Goal: Information Seeking & Learning: Learn about a topic

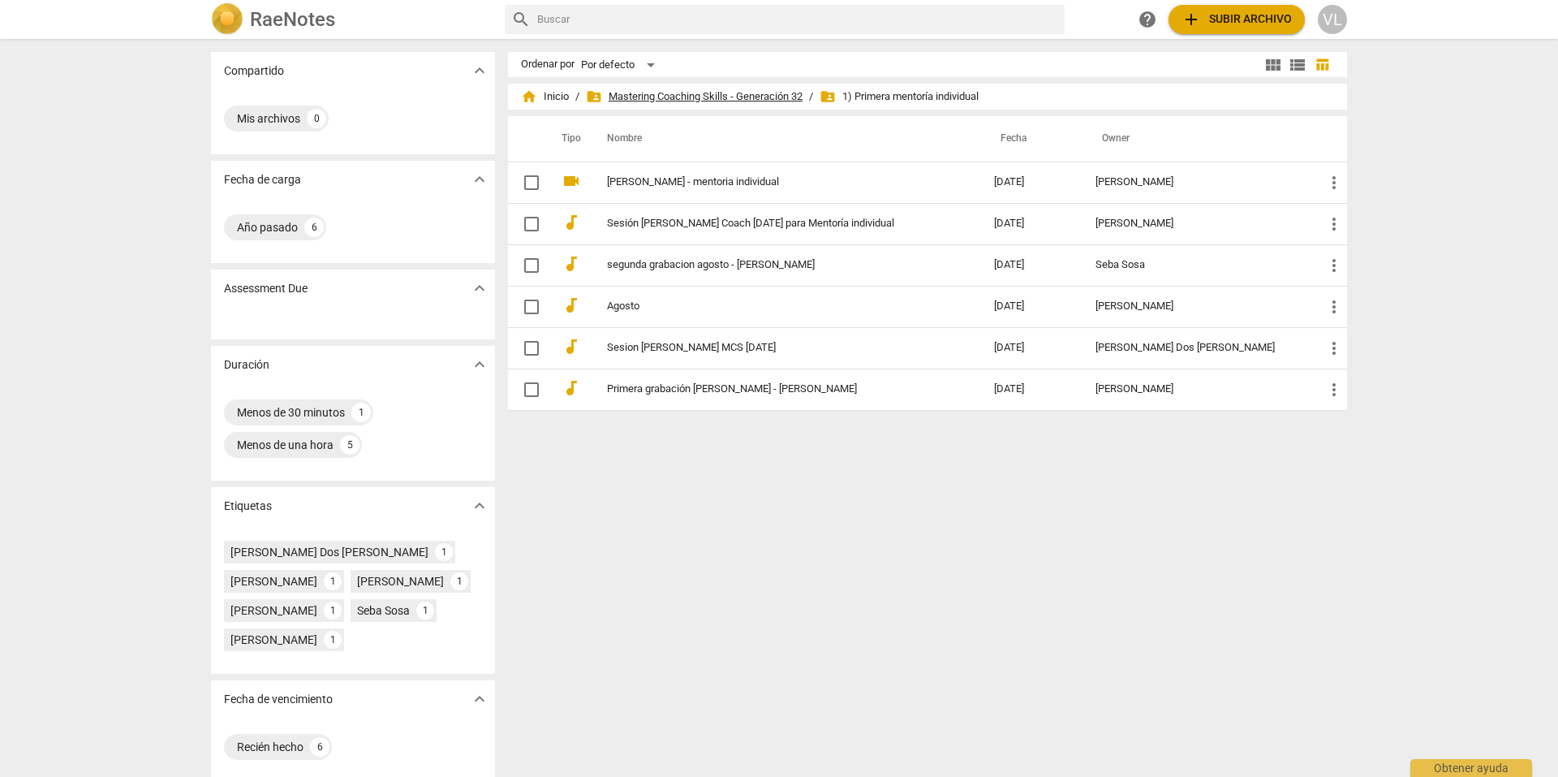
click at [653, 97] on span "folder_shared Mastering Coaching Skills - Generación 32" at bounding box center [694, 96] width 217 height 16
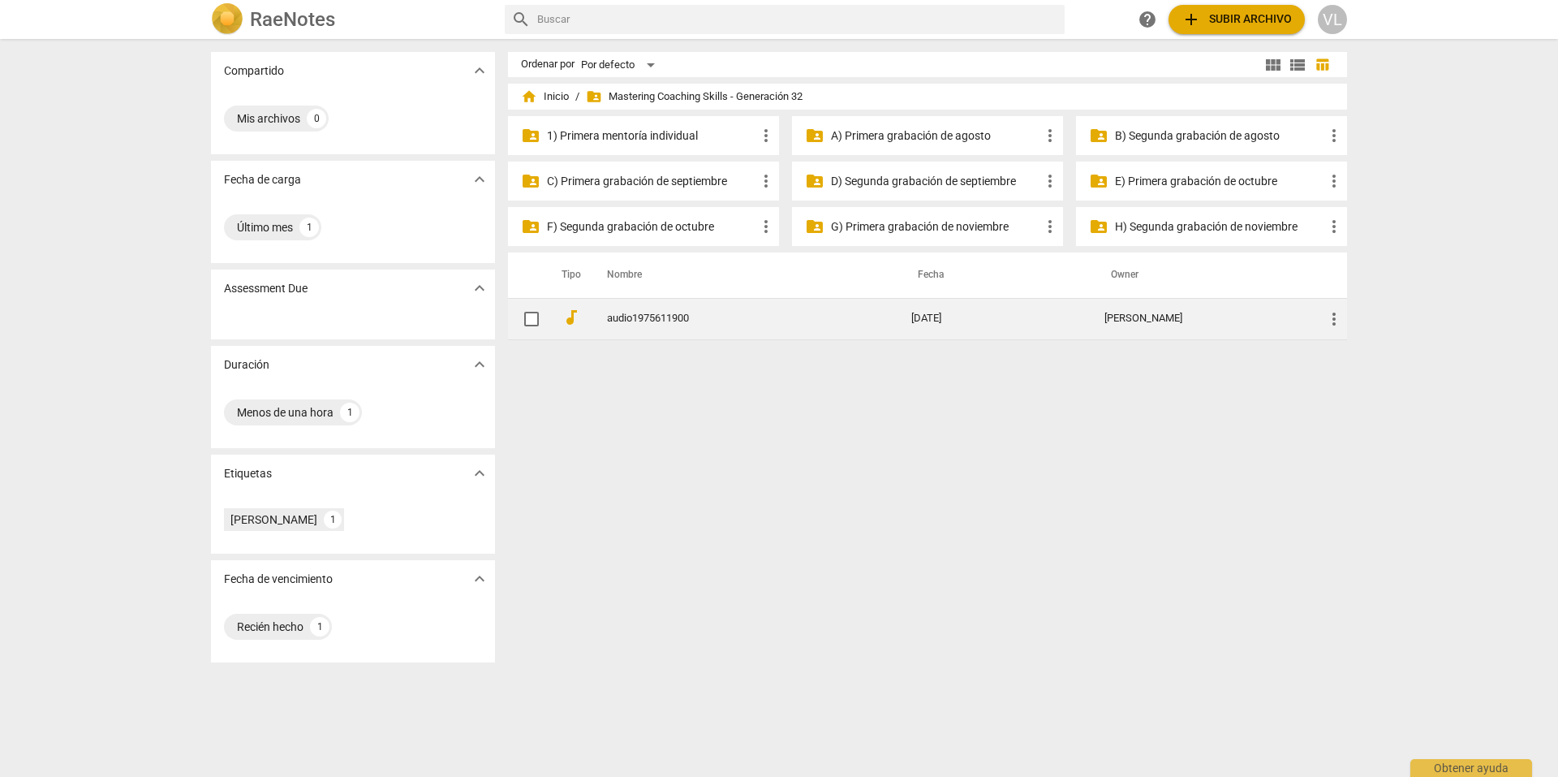
click at [534, 322] on input "checkbox" at bounding box center [532, 318] width 34 height 19
checkbox input "false"
click at [650, 317] on link "audio1975611900" at bounding box center [730, 319] width 246 height 12
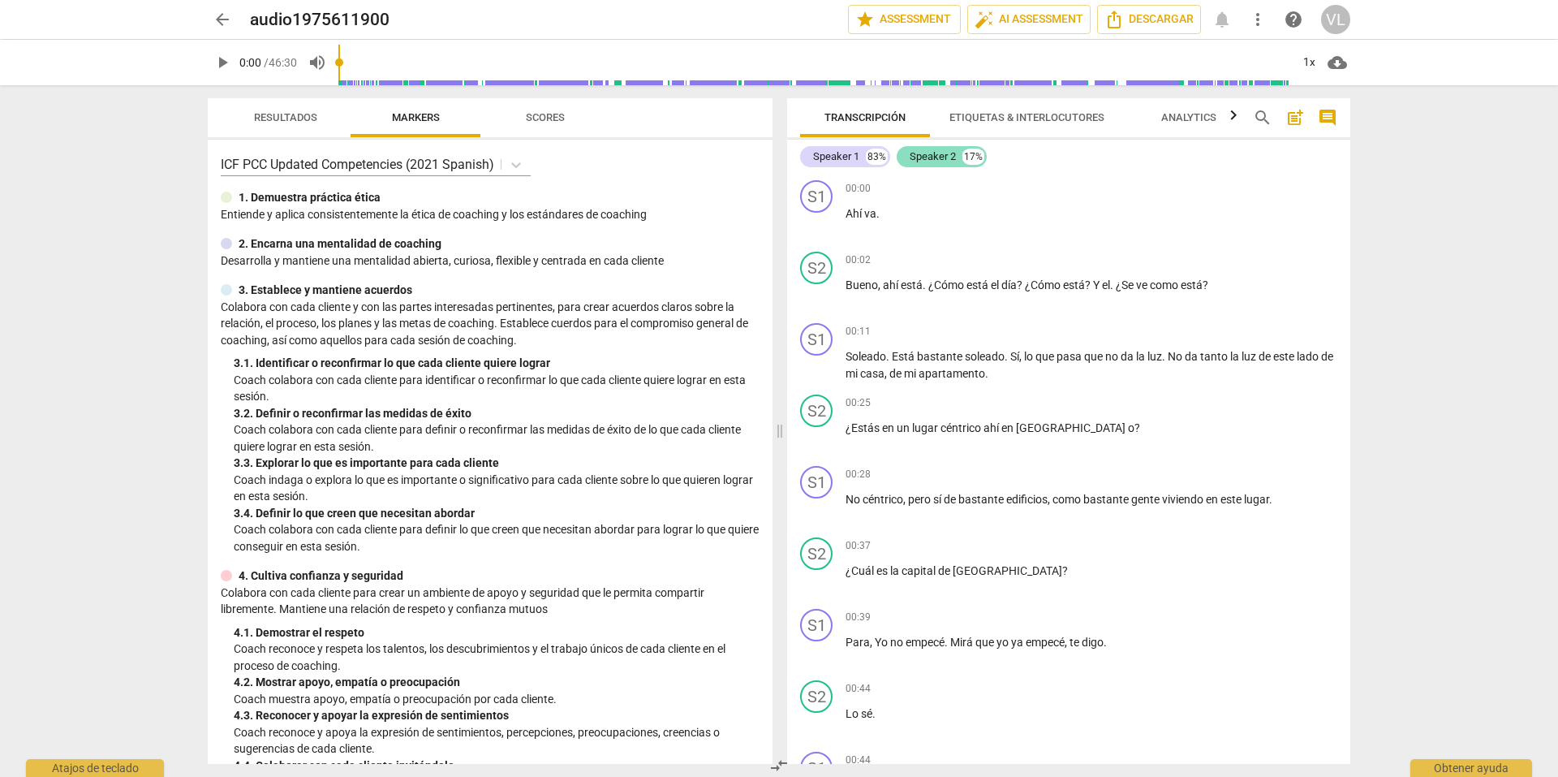
click at [933, 157] on div "Speaker 2" at bounding box center [933, 157] width 46 height 16
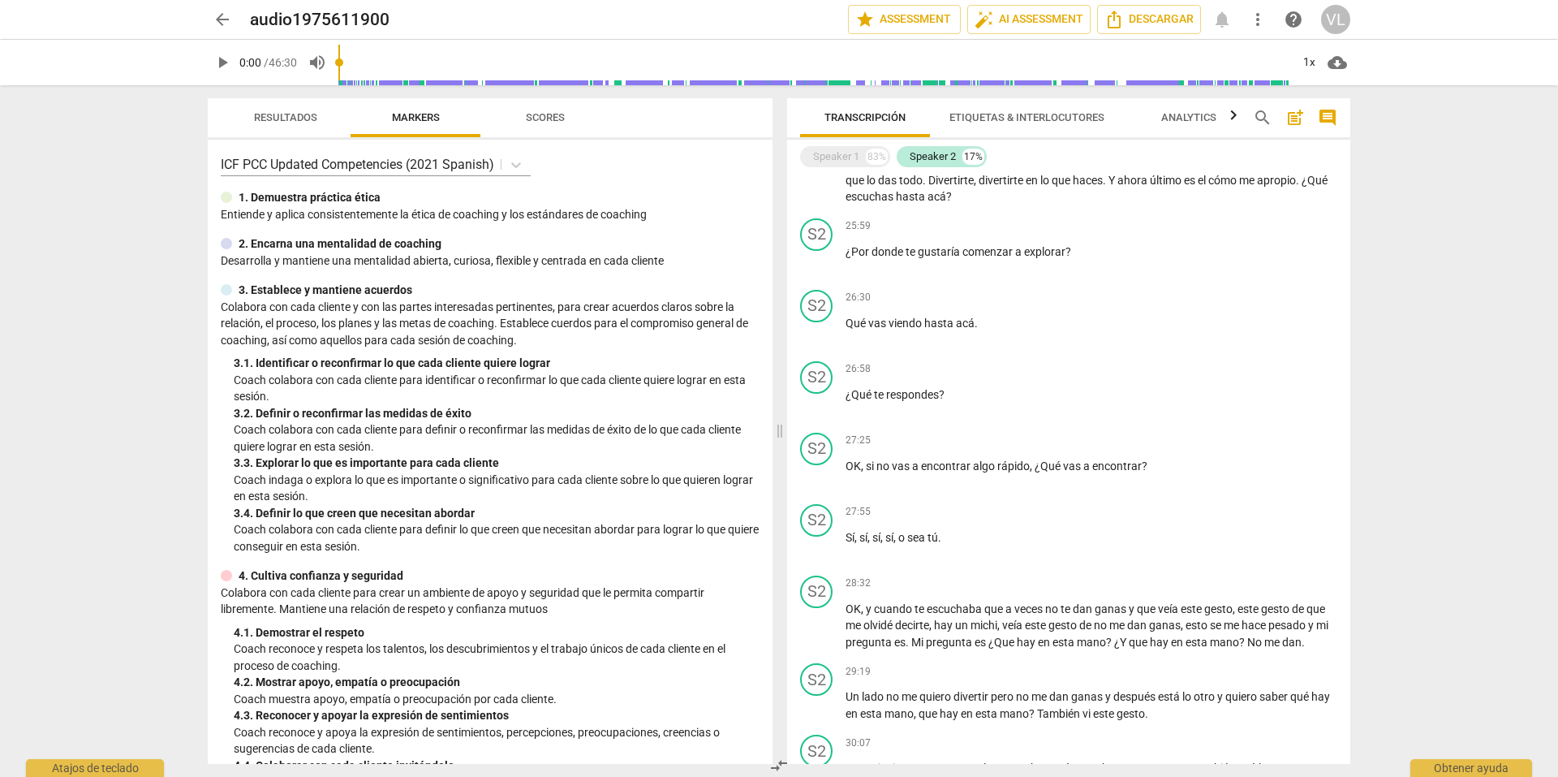
scroll to position [1540, 0]
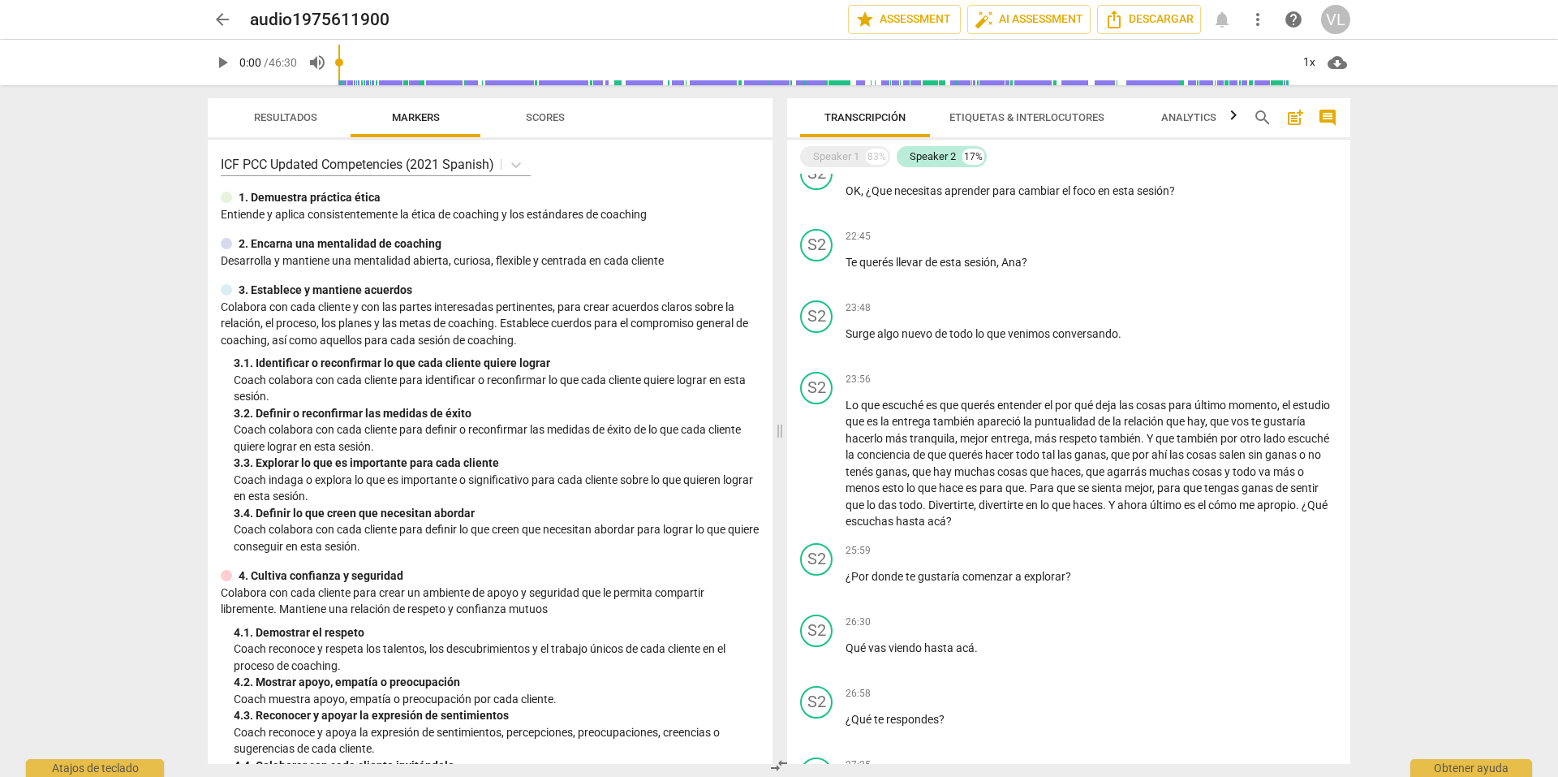
drag, startPoint x: 293, startPoint y: 93, endPoint x: 295, endPoint y: 110, distance: 18.0
click at [293, 97] on div "Resultados Markers Scores ICF PCC Updated Competencies (2021 Spanish) 1. Demues…" at bounding box center [487, 431] width 584 height 692
click at [295, 111] on span "Resultados" at bounding box center [285, 117] width 63 height 12
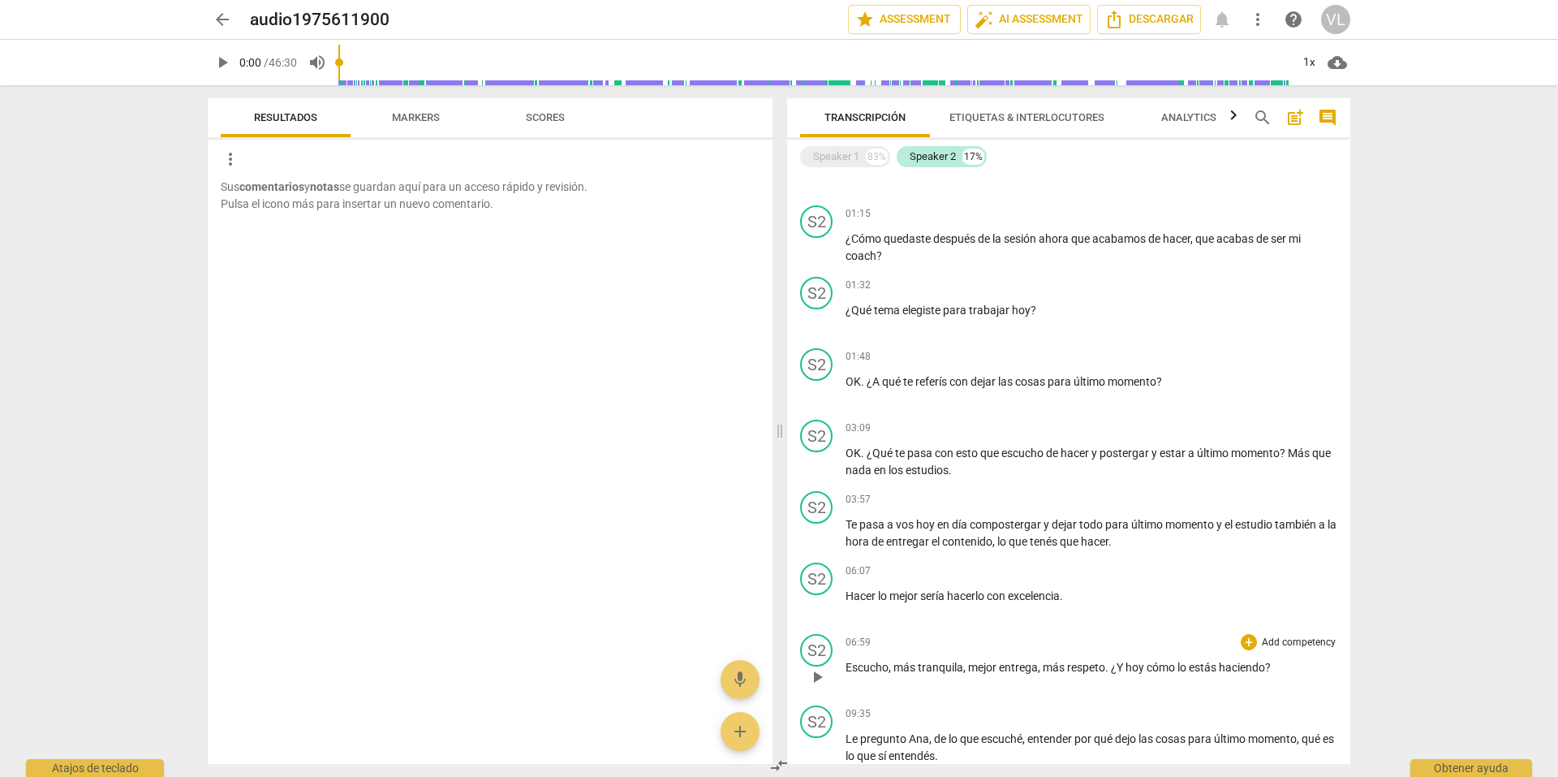
scroll to position [0, 0]
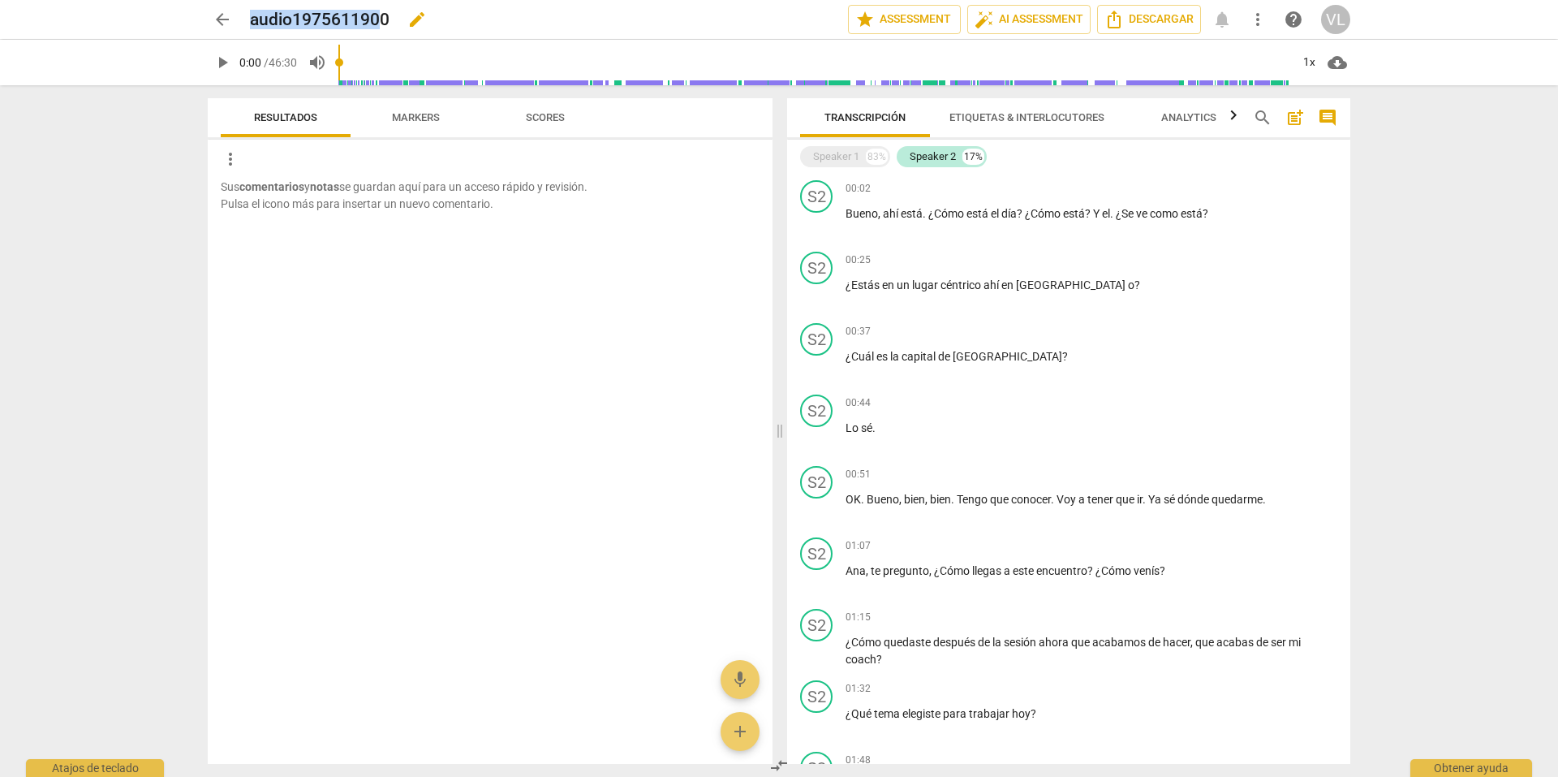
drag, startPoint x: 248, startPoint y: 19, endPoint x: 381, endPoint y: 25, distance: 133.2
click at [381, 25] on div "arrow_back audio1975611900 edit star Assessment auto_fix_high AI Assessment Des…" at bounding box center [779, 19] width 1143 height 29
copy h2 "audio197561190"
click at [880, 164] on div "83%" at bounding box center [877, 157] width 22 height 16
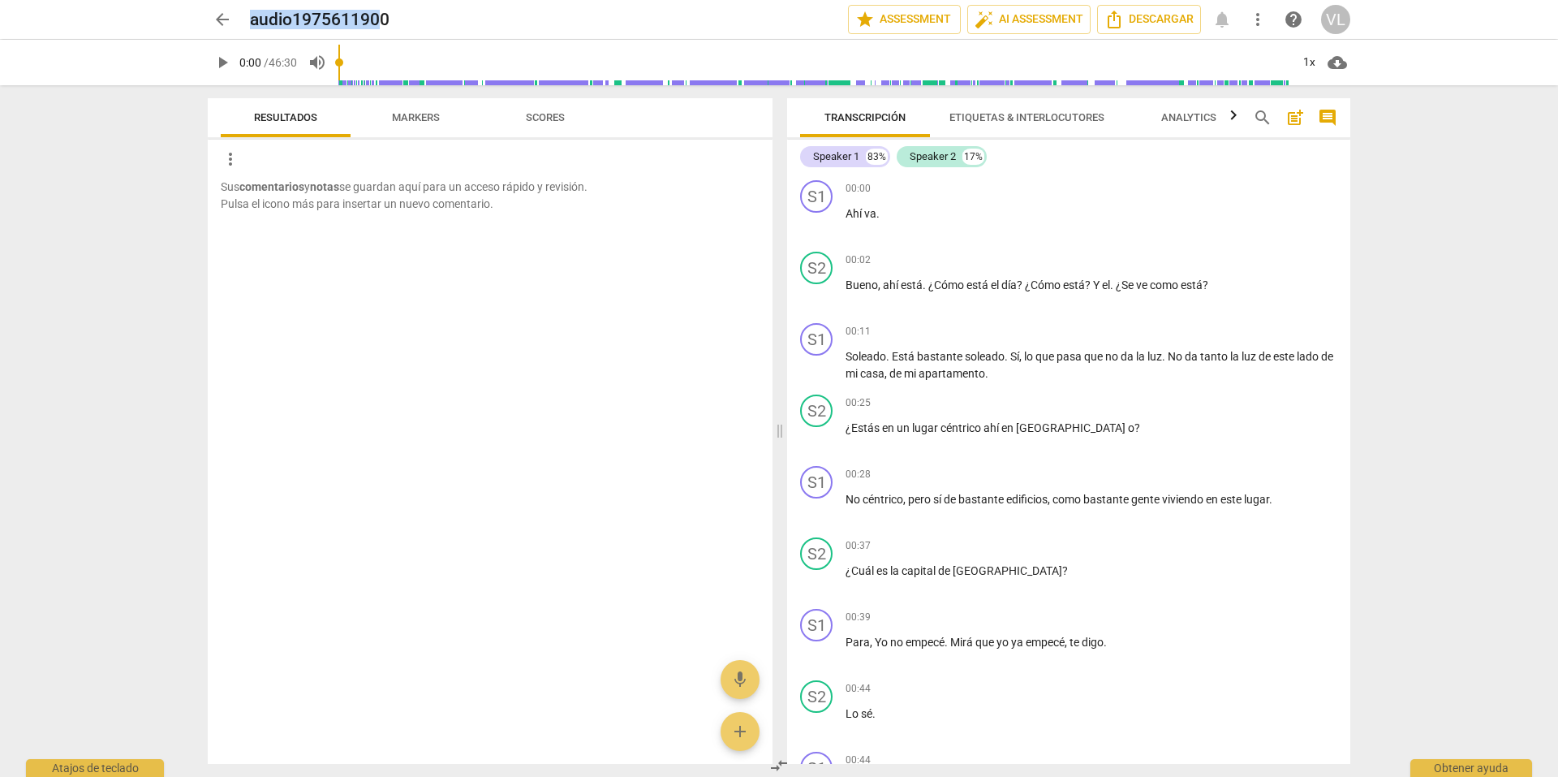
click at [1216, 111] on span "Analytics" at bounding box center [1189, 117] width 55 height 12
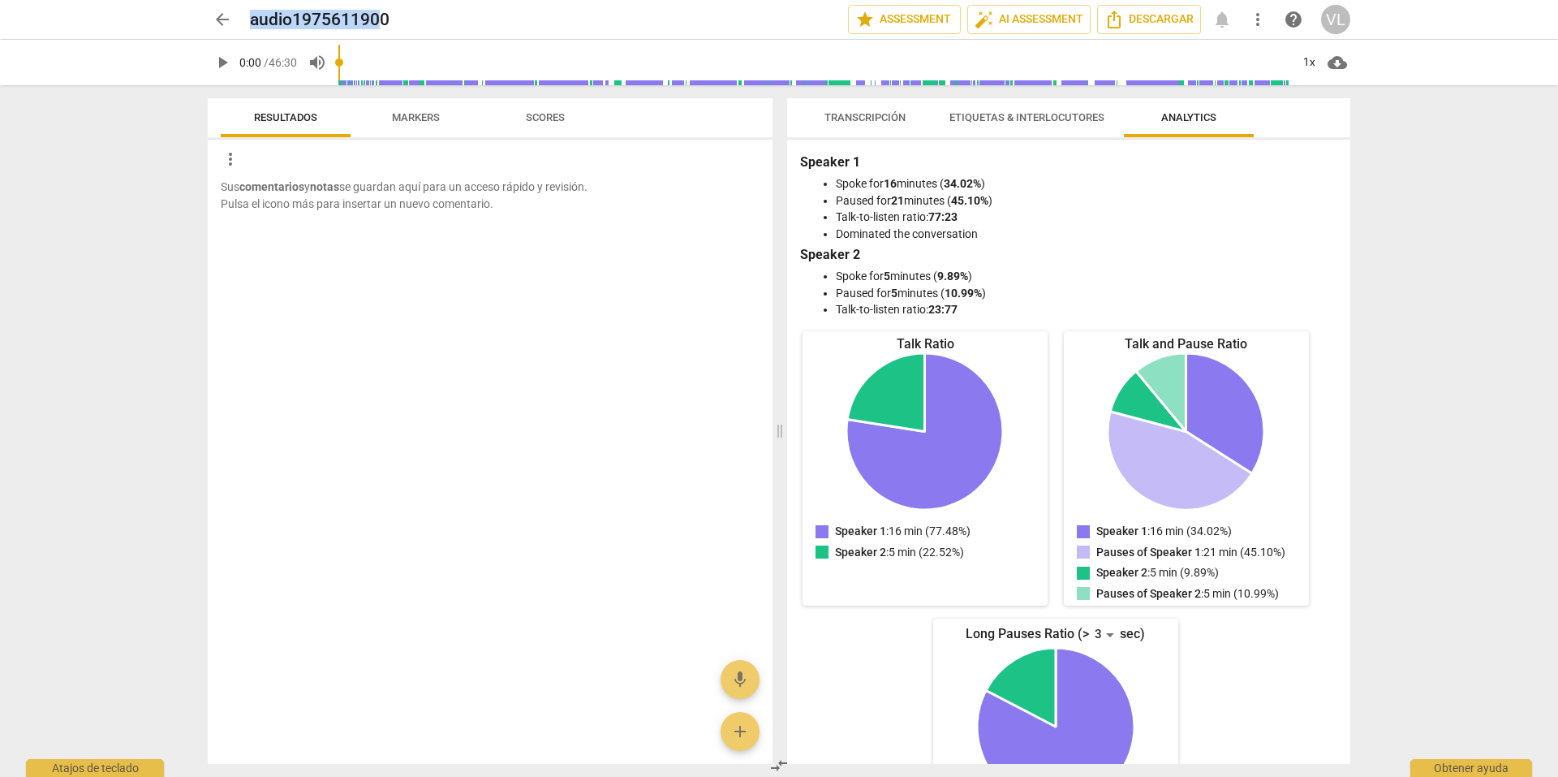
click at [1036, 123] on span "Etiquetas & Interlocutores" at bounding box center [1027, 117] width 155 height 12
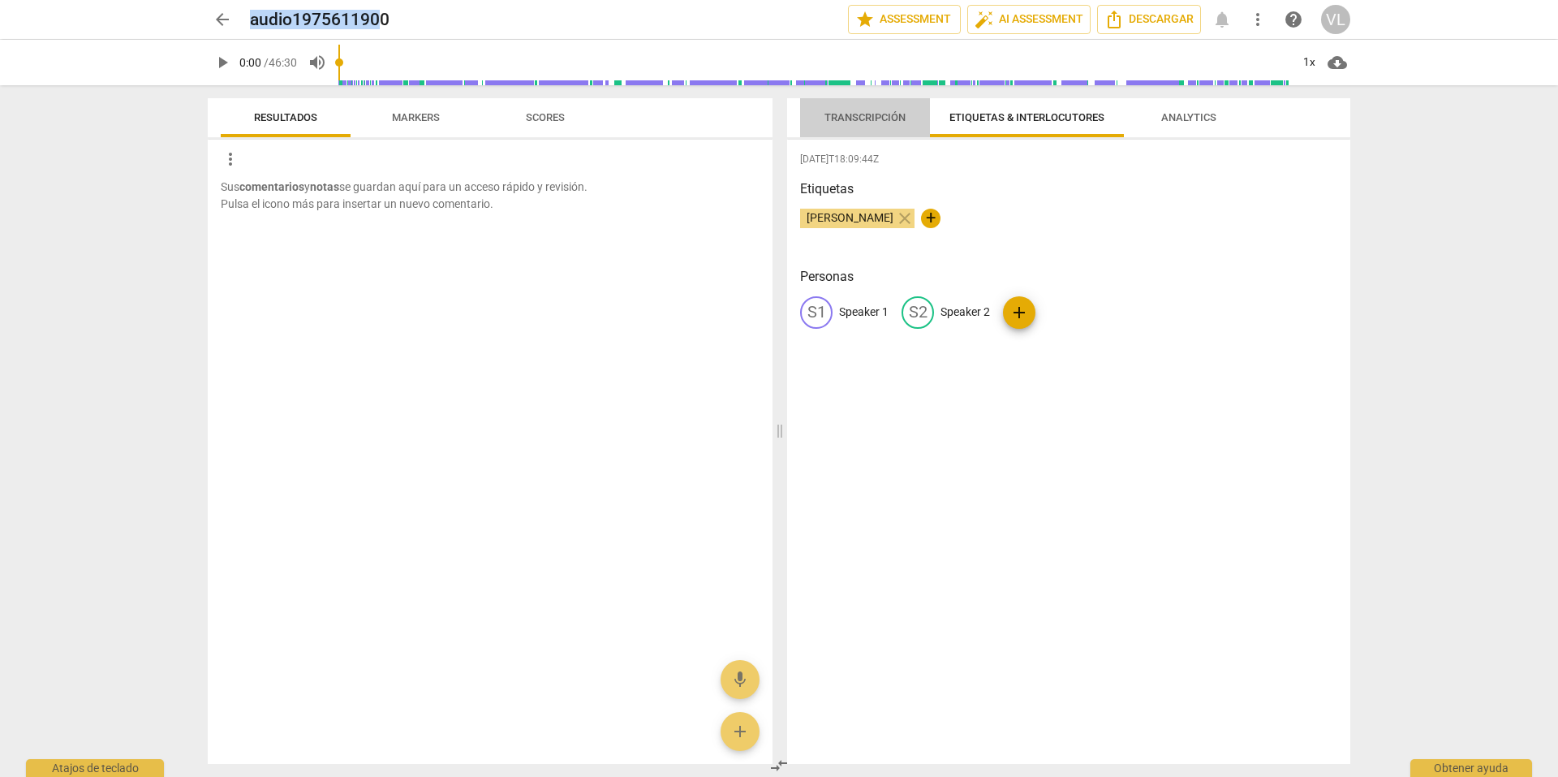
click at [902, 110] on span "Transcripción" at bounding box center [865, 118] width 120 height 22
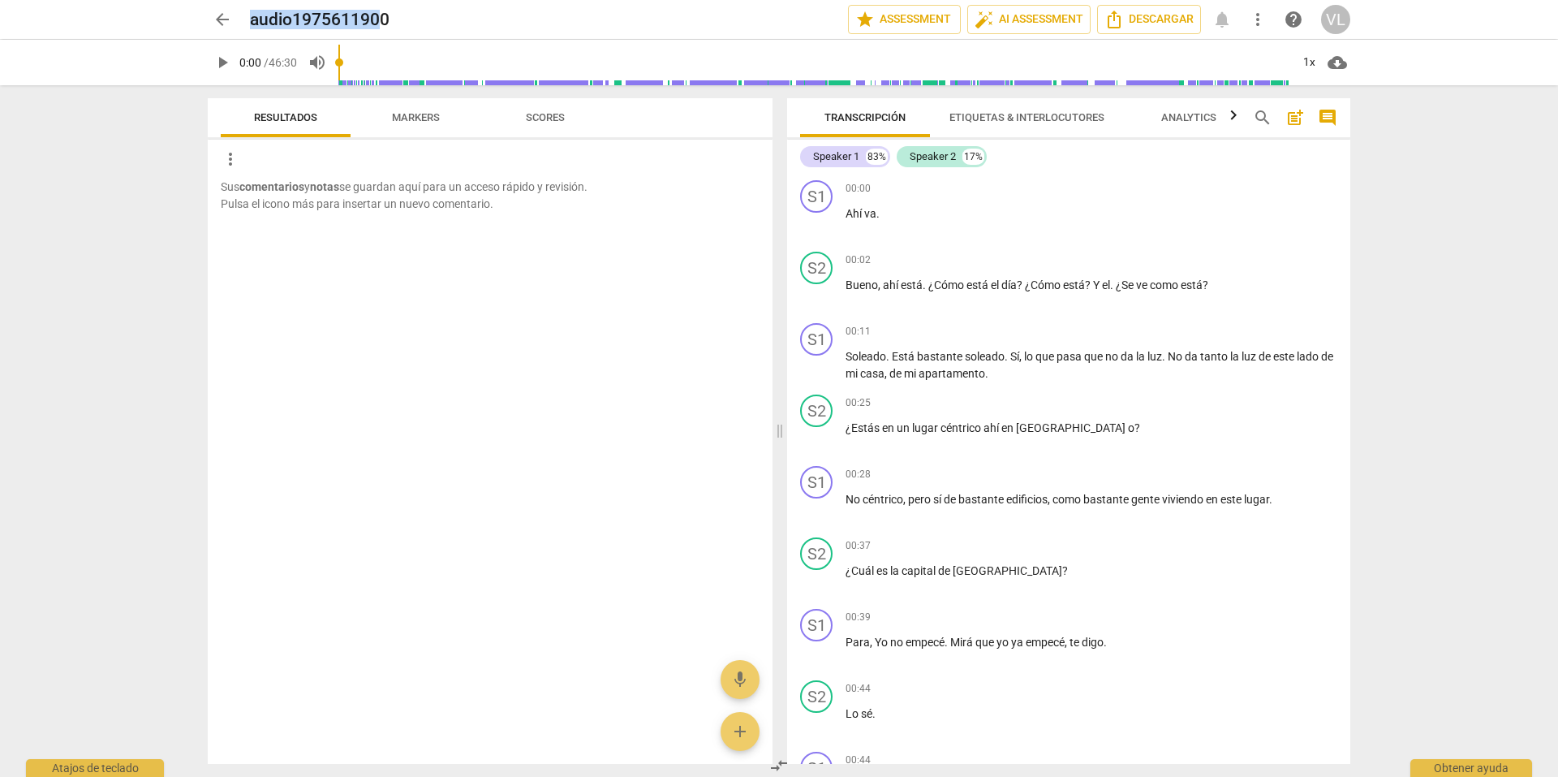
click at [1265, 20] on span "more_vert" at bounding box center [1257, 19] width 19 height 19
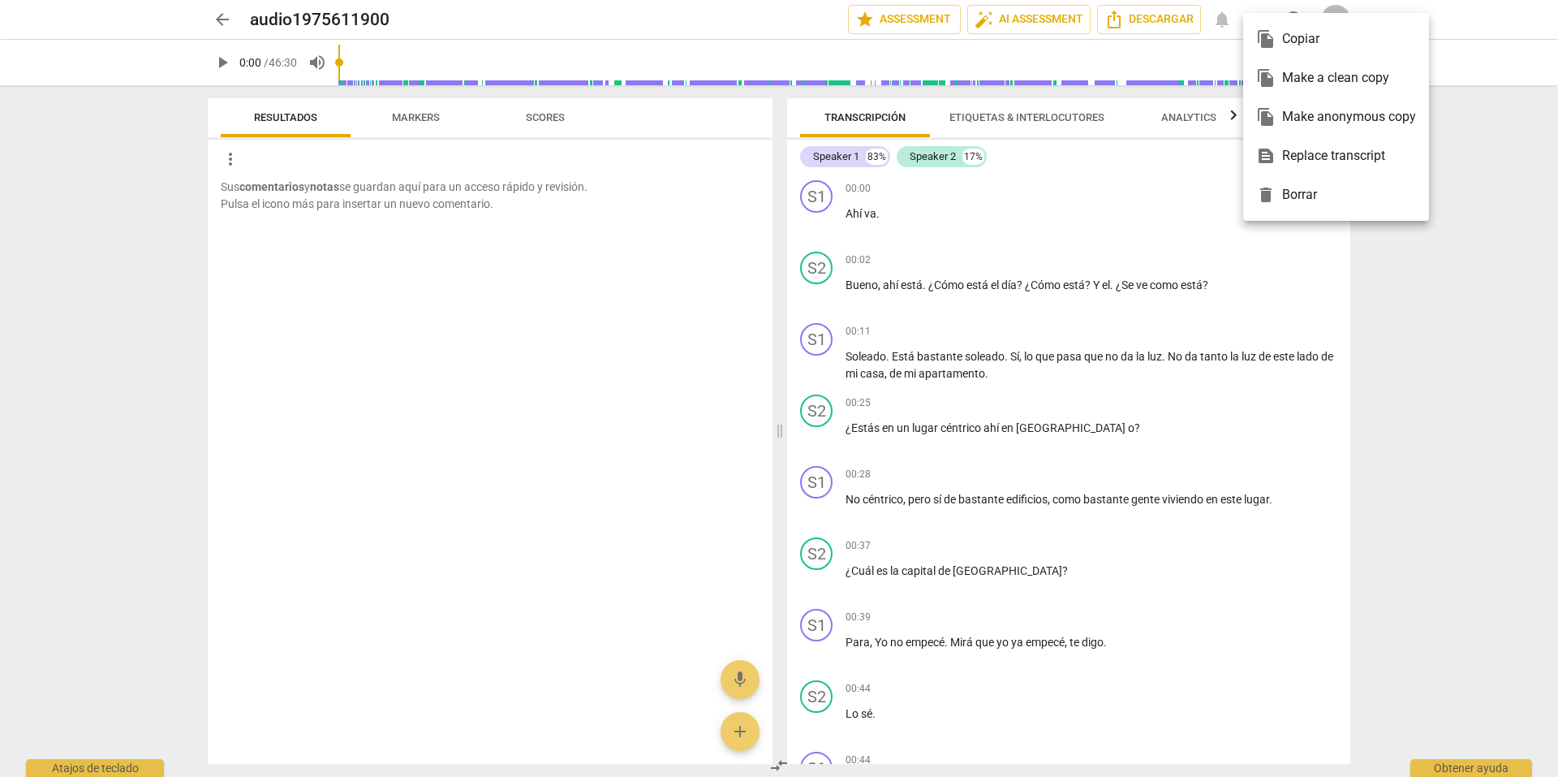
click at [434, 131] on div at bounding box center [779, 388] width 1558 height 777
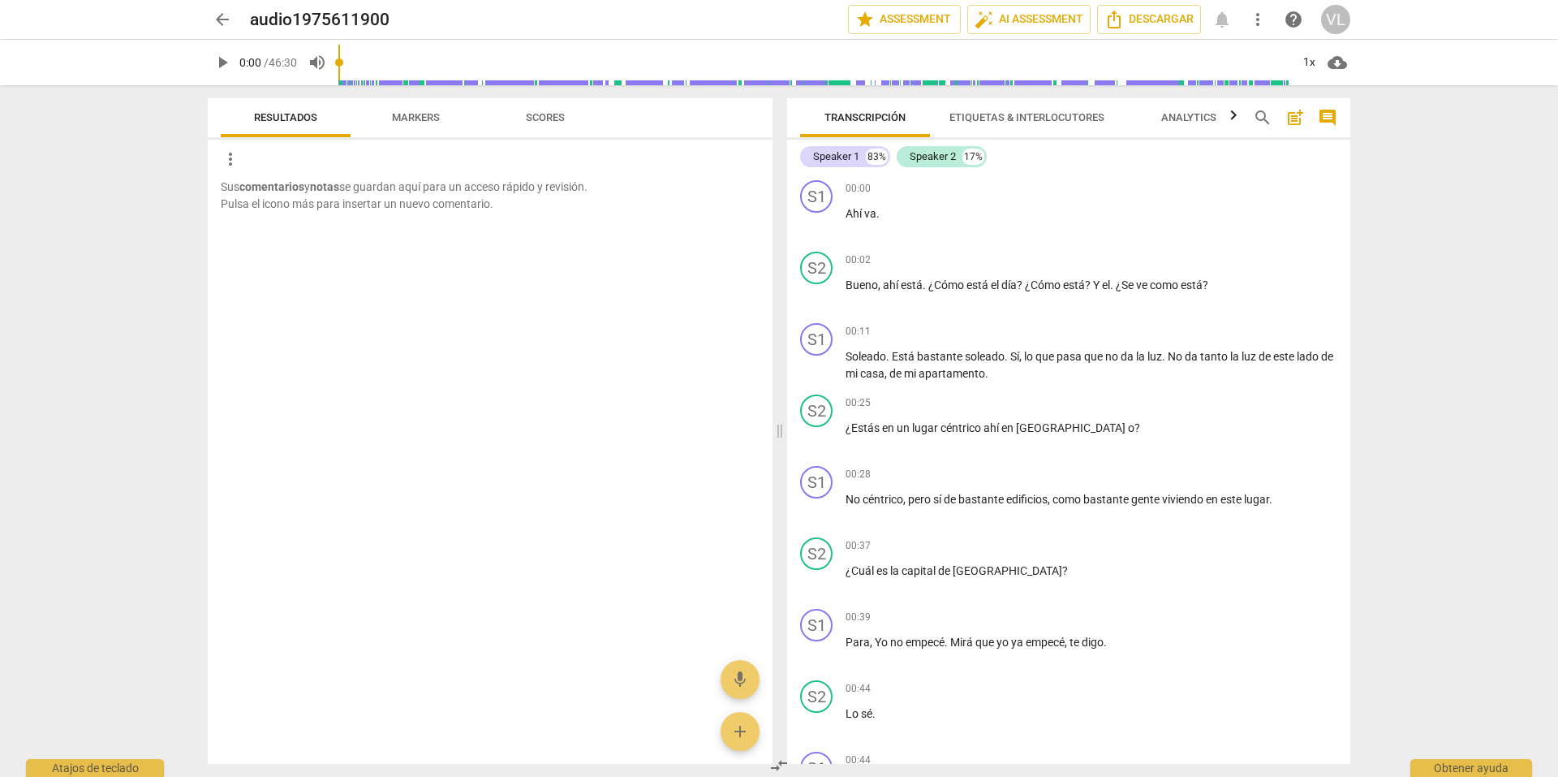
click at [226, 15] on span "arrow_back" at bounding box center [222, 19] width 19 height 19
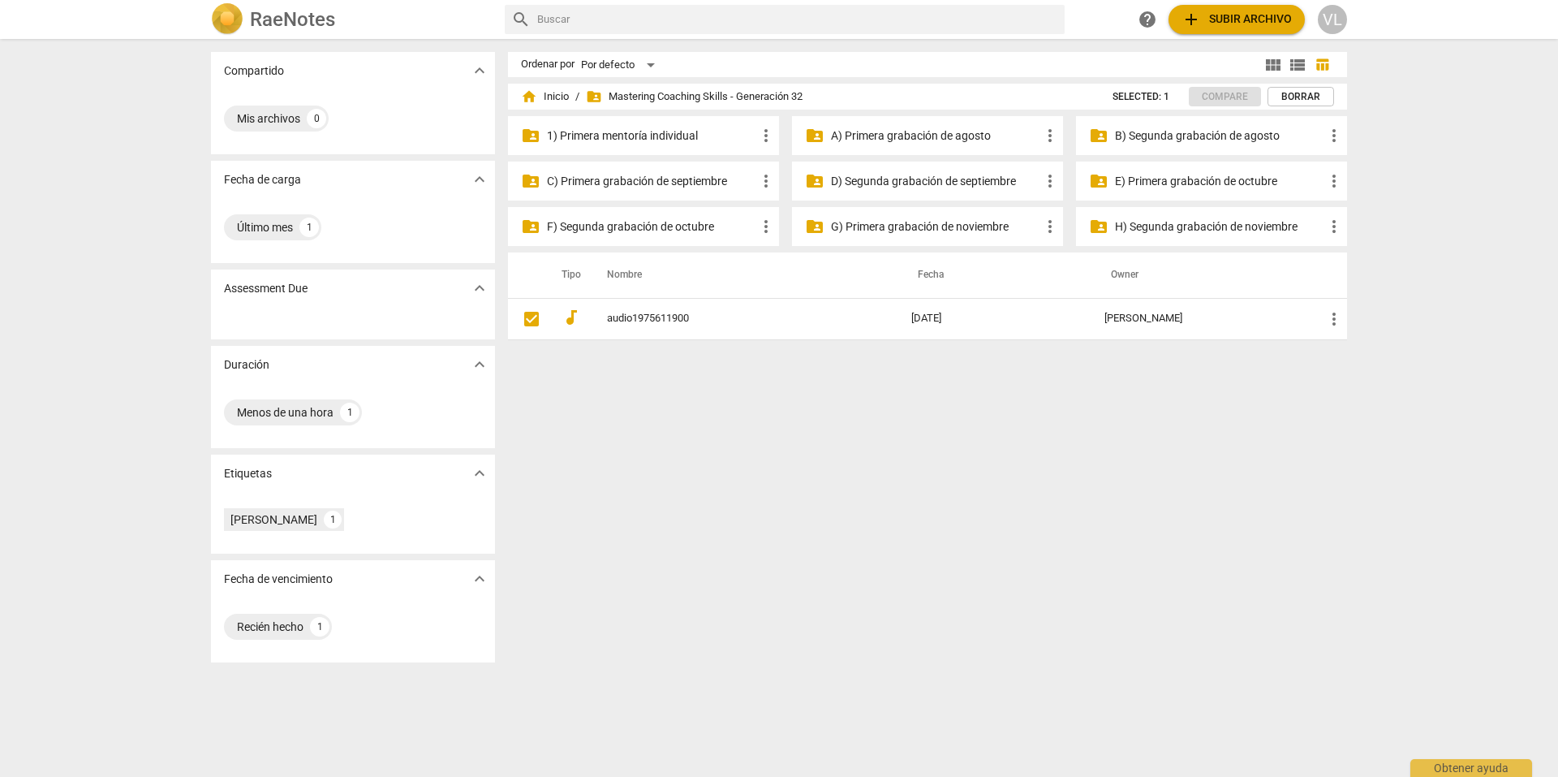
click at [881, 136] on p "A) Primera grabación de agosto" at bounding box center [935, 135] width 209 height 17
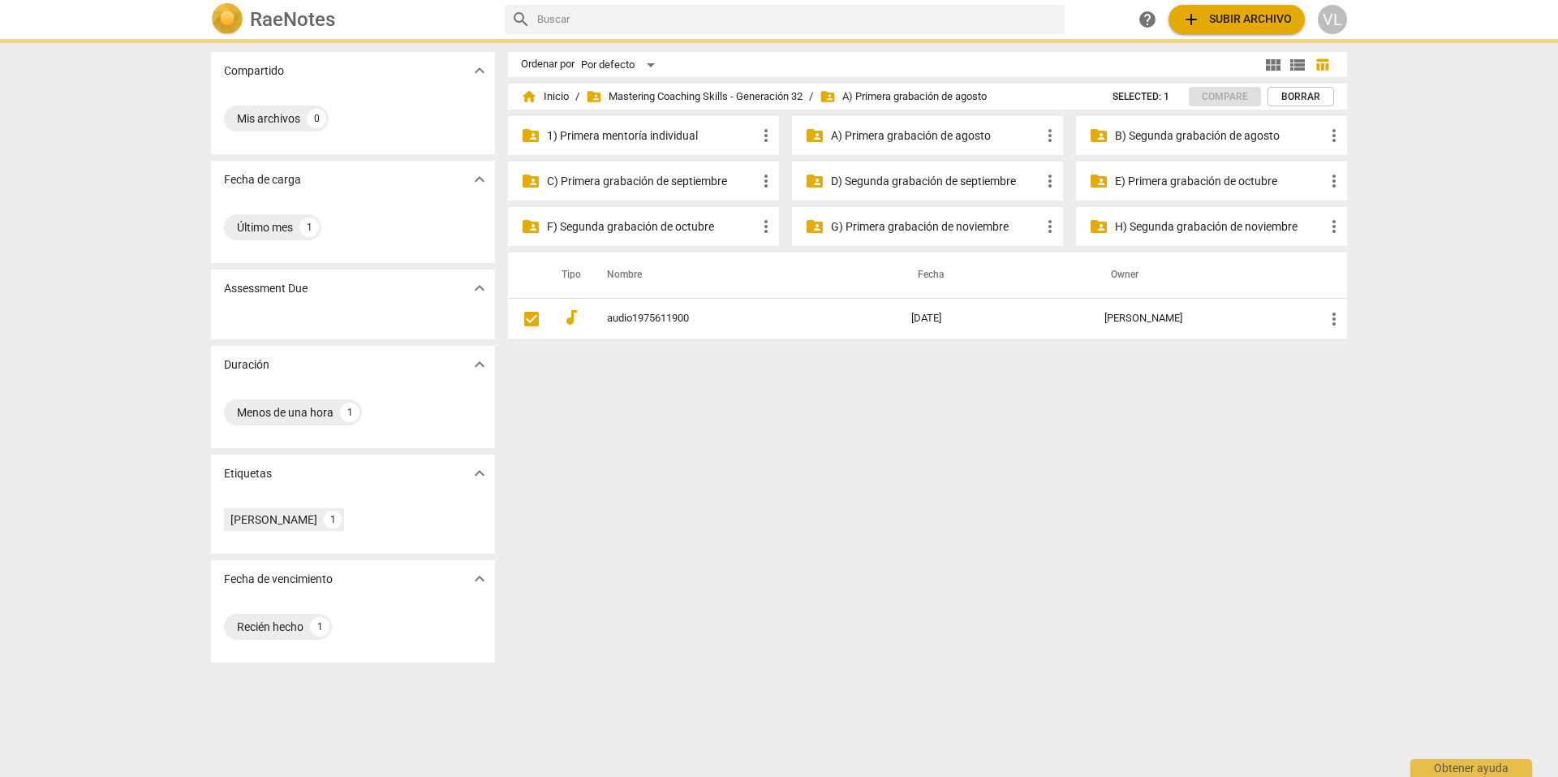
checkbox input "false"
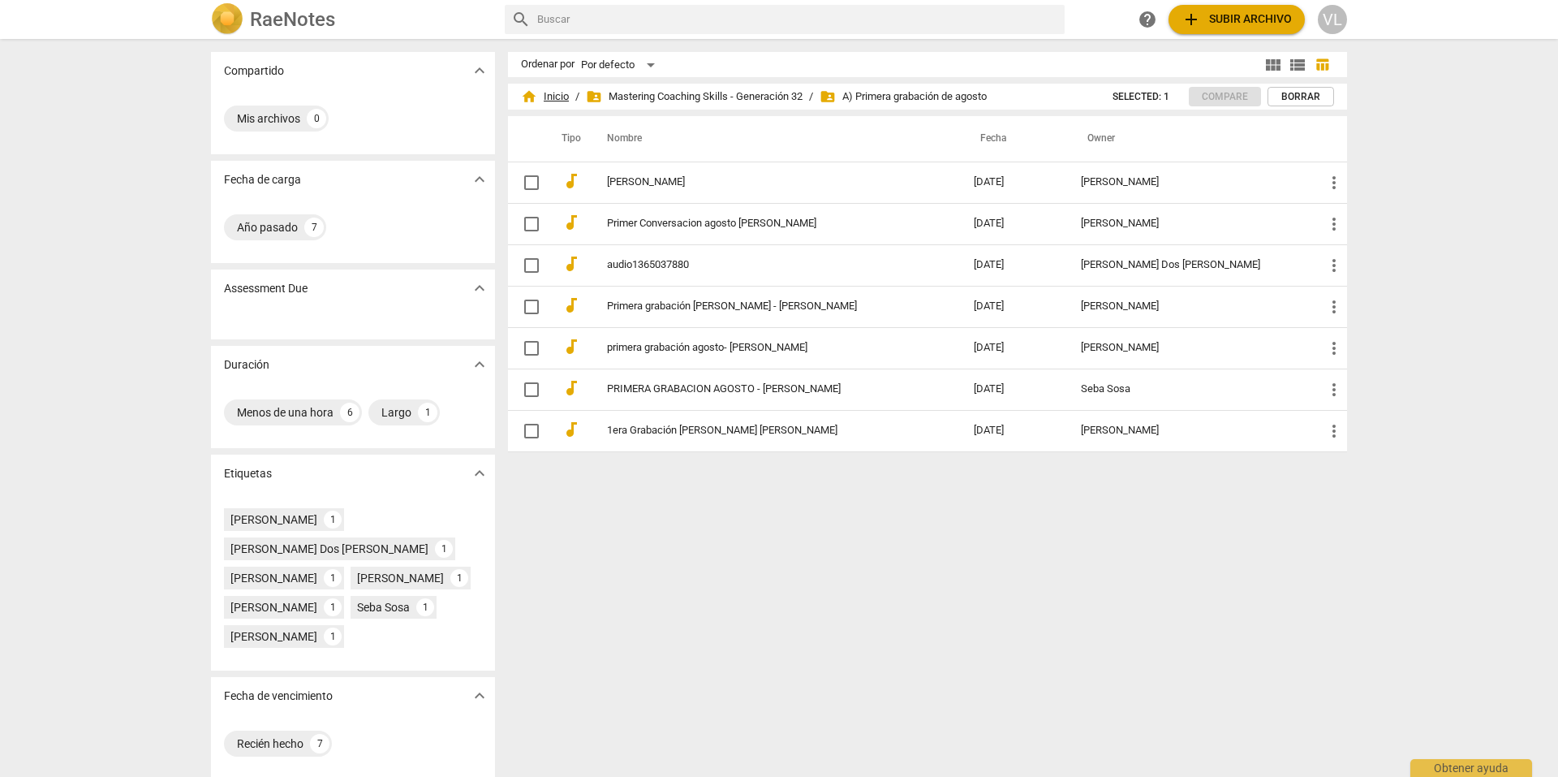
click at [564, 100] on span "home Inicio" at bounding box center [545, 96] width 48 height 16
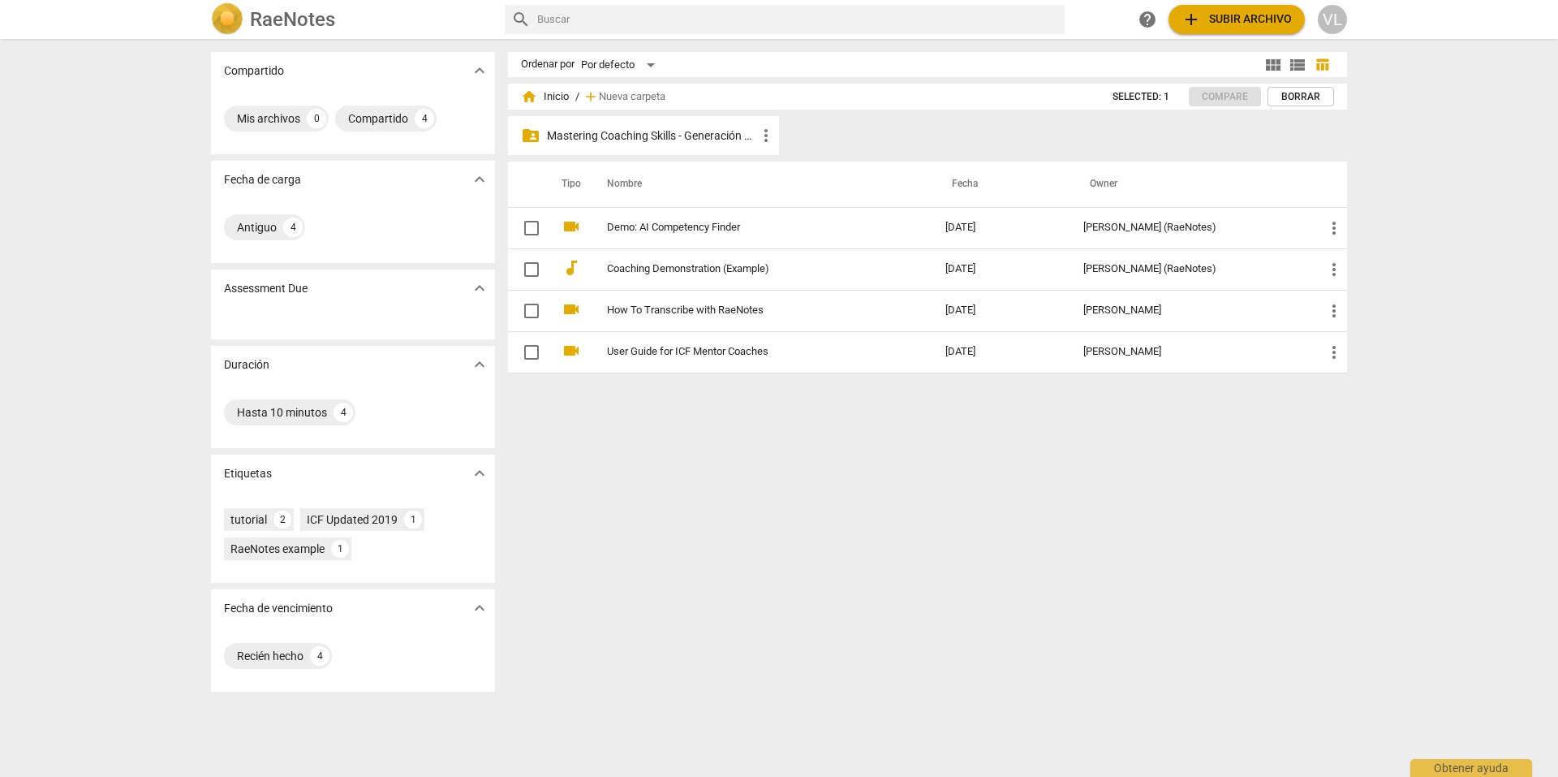
click at [565, 69] on div "Ordenar por" at bounding box center [548, 64] width 54 height 12
